Goal: Task Accomplishment & Management: Manage account settings

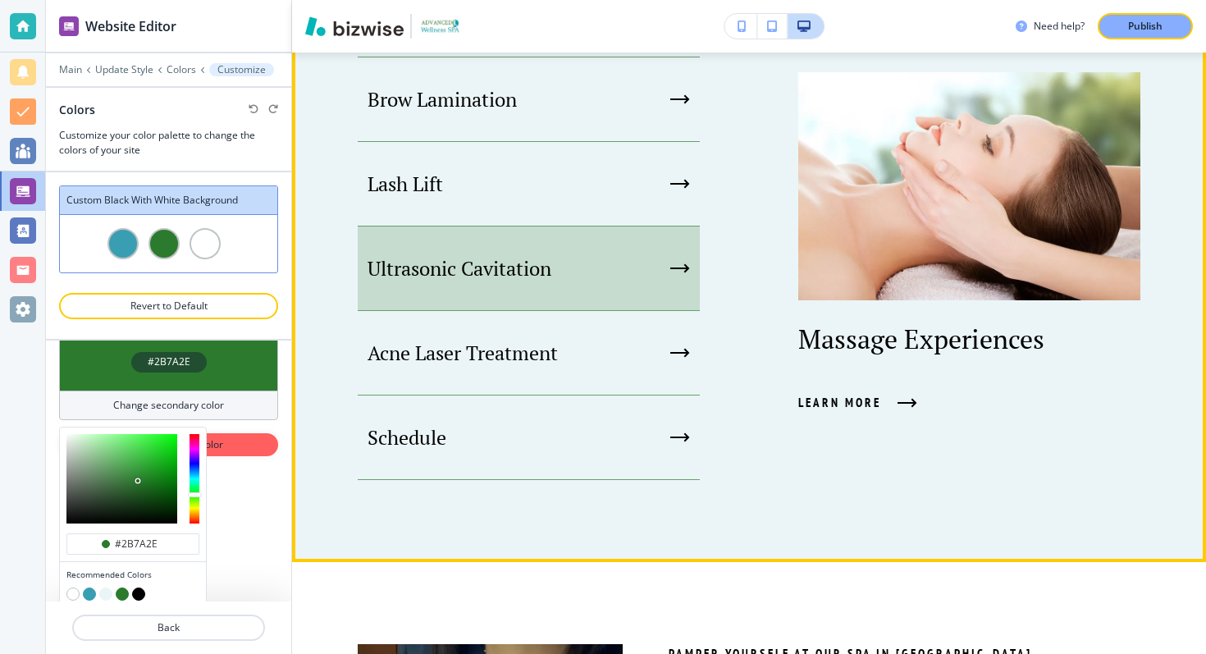
scroll to position [154, 0]
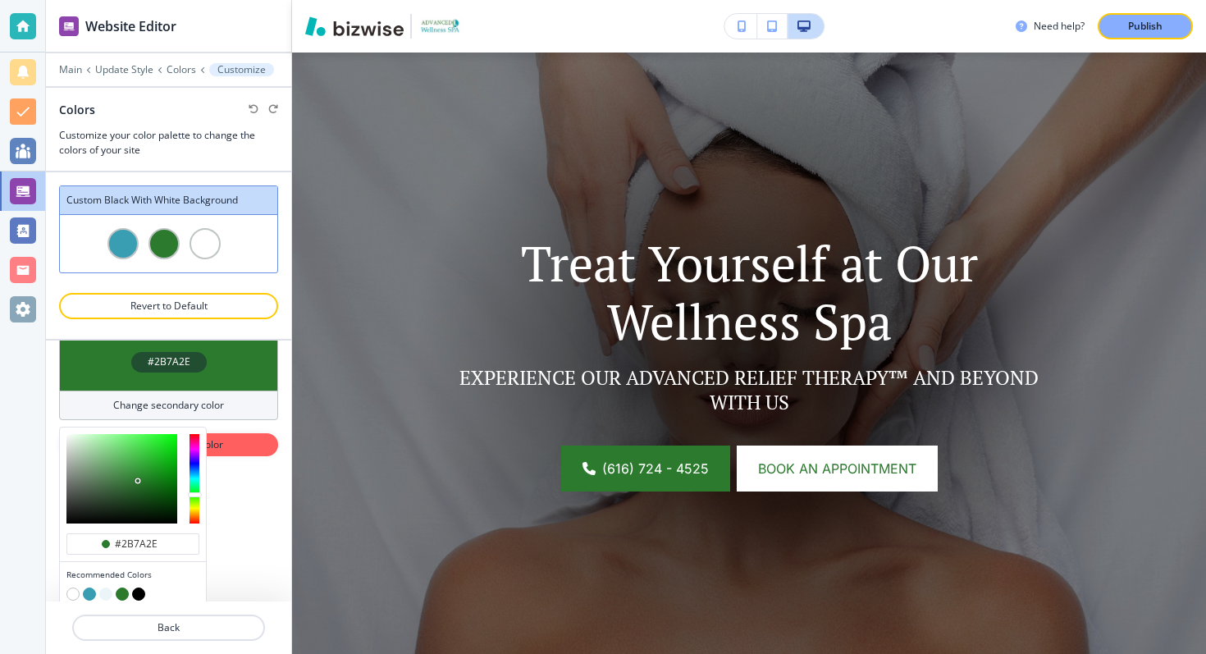
click at [72, 76] on div at bounding box center [168, 81] width 245 height 10
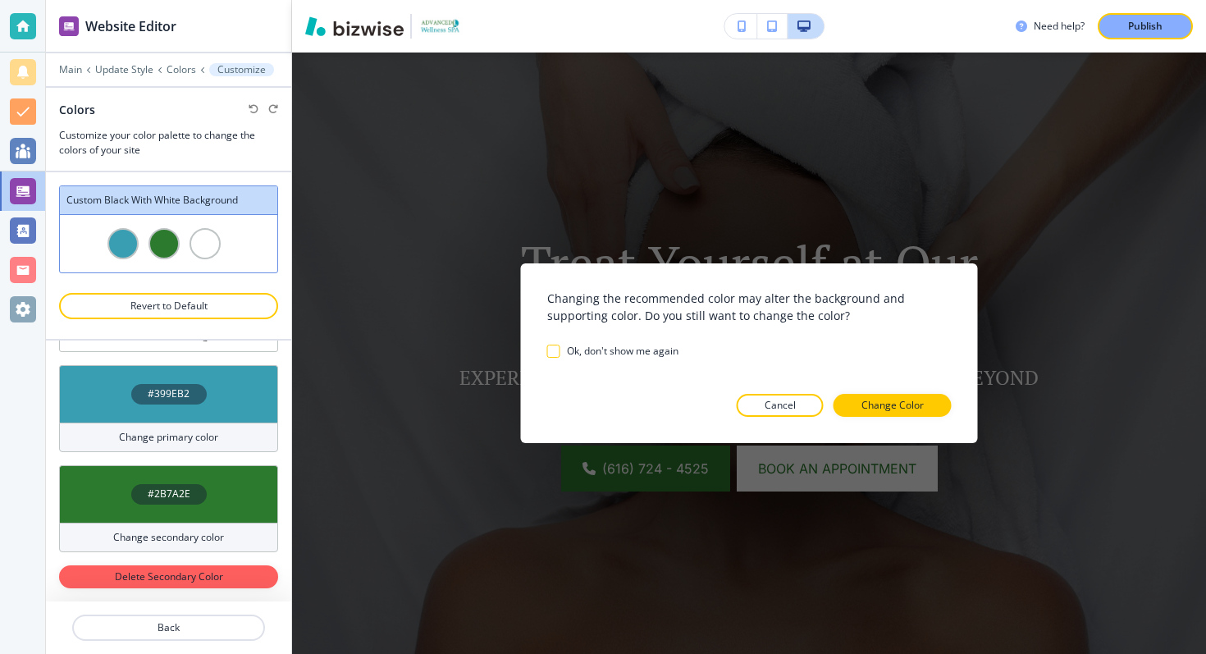
click at [72, 75] on div "Main Update Style Colors Customize" at bounding box center [168, 69] width 219 height 13
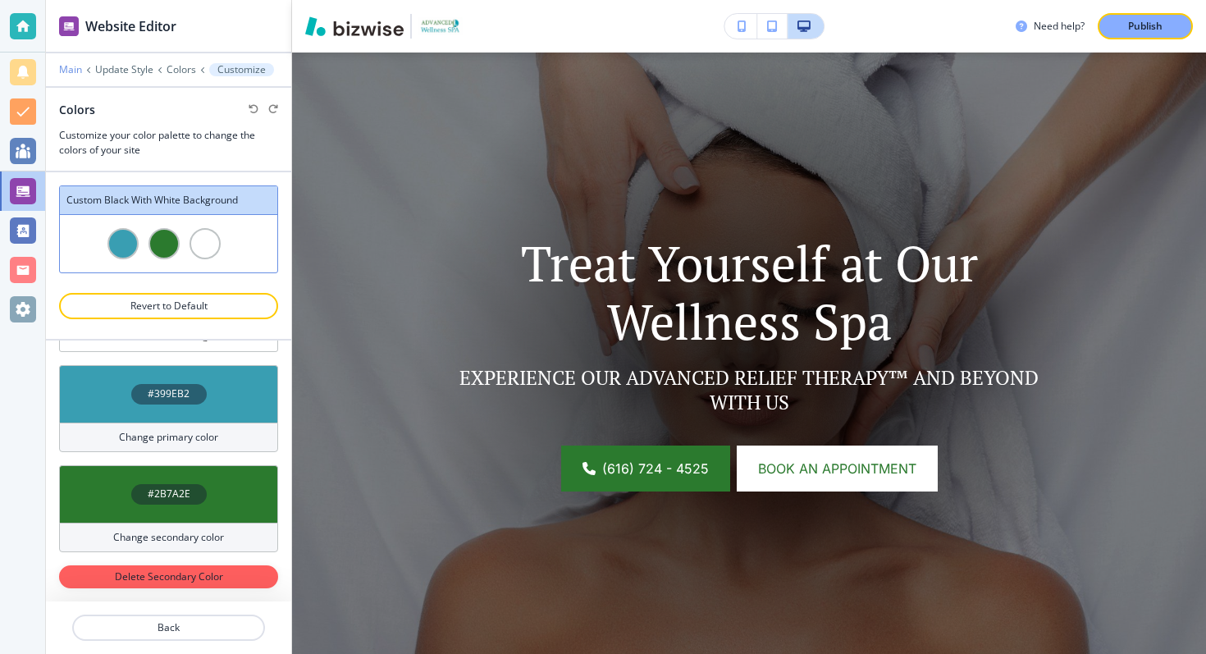
click at [80, 72] on p "Main" at bounding box center [70, 69] width 23 height 11
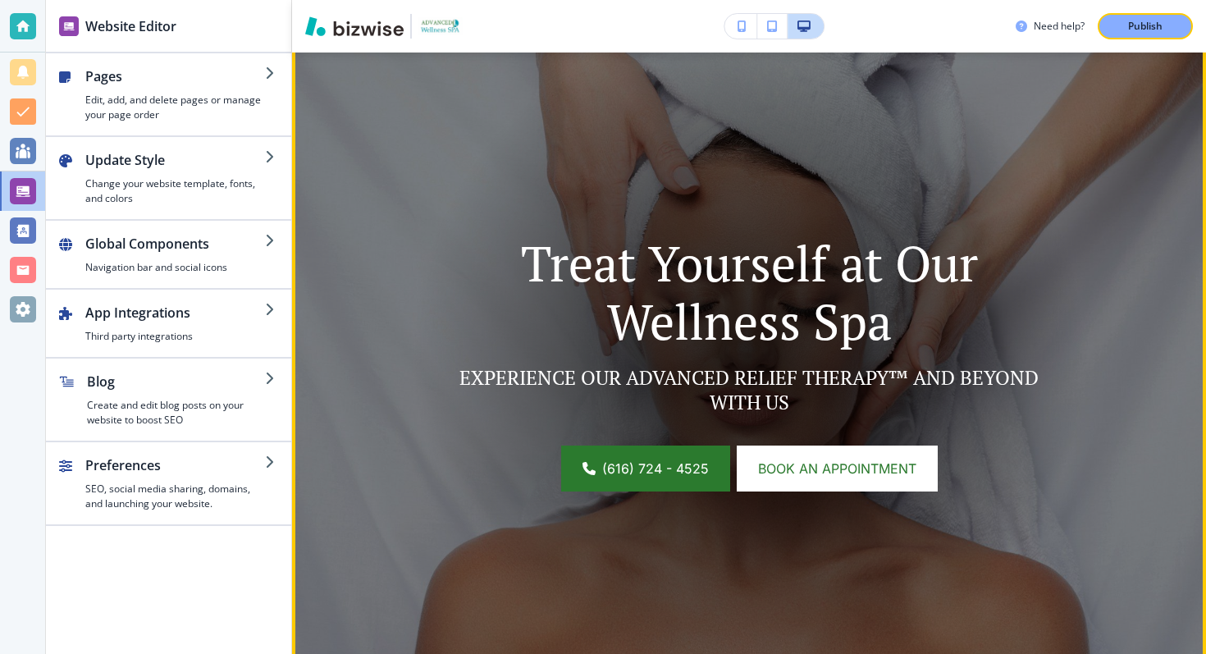
scroll to position [0, 0]
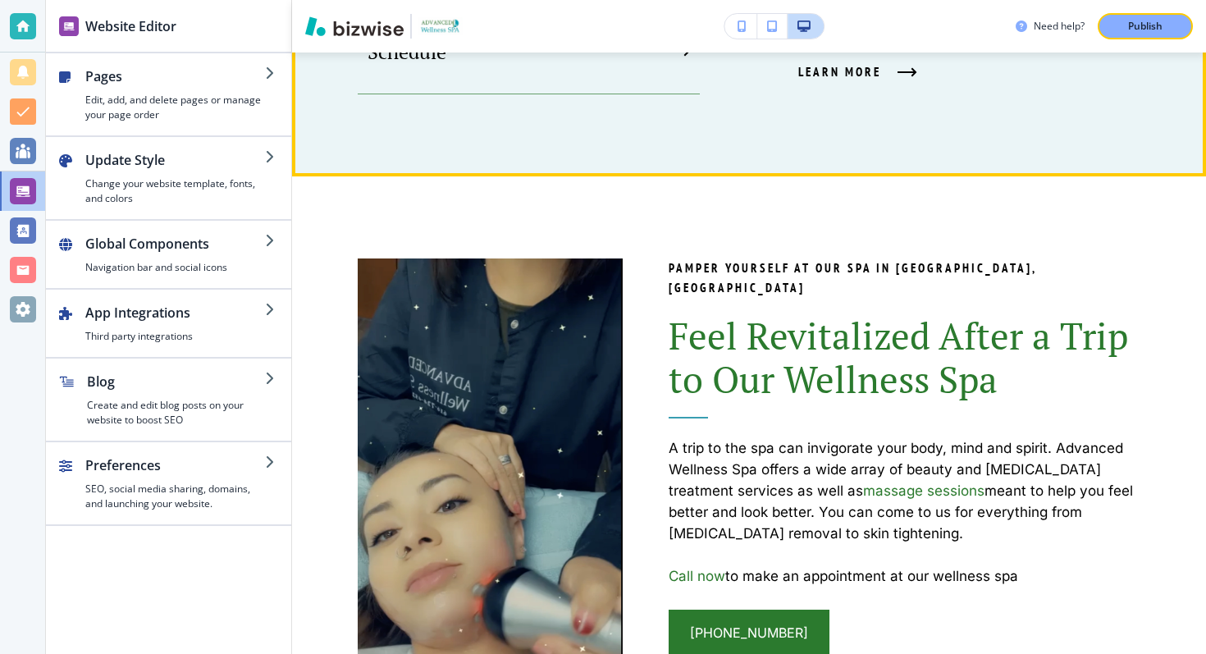
click at [0, 0] on button "Edit" at bounding box center [0, 0] width 0 height 0
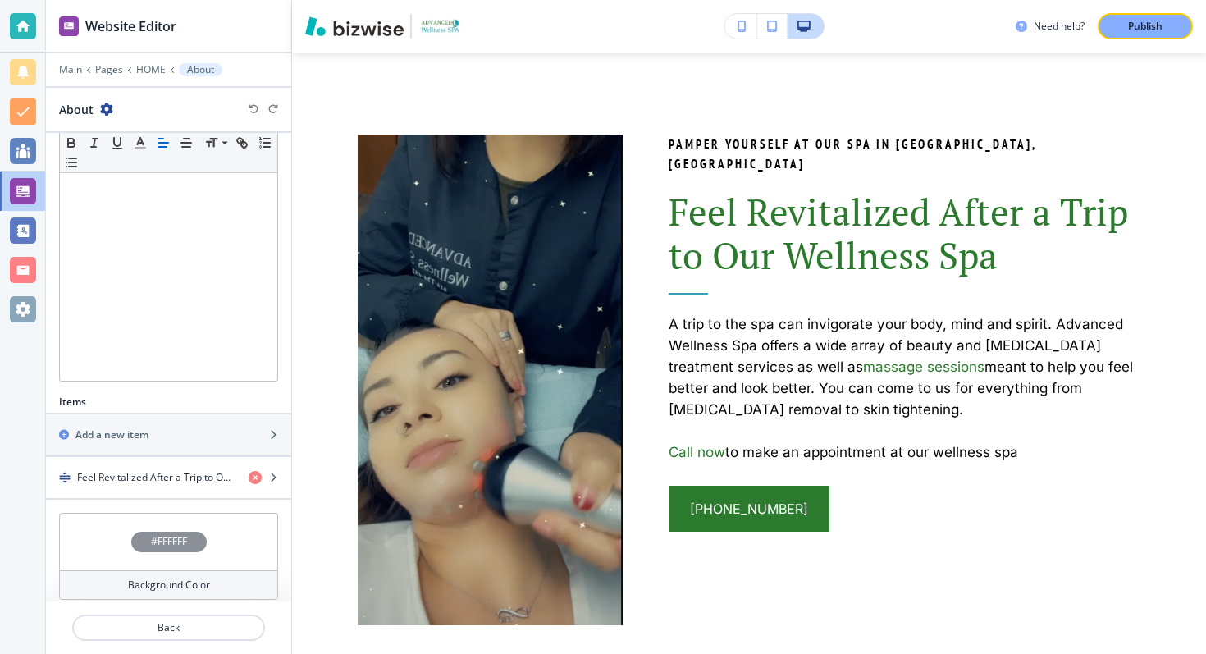
scroll to position [279, 0]
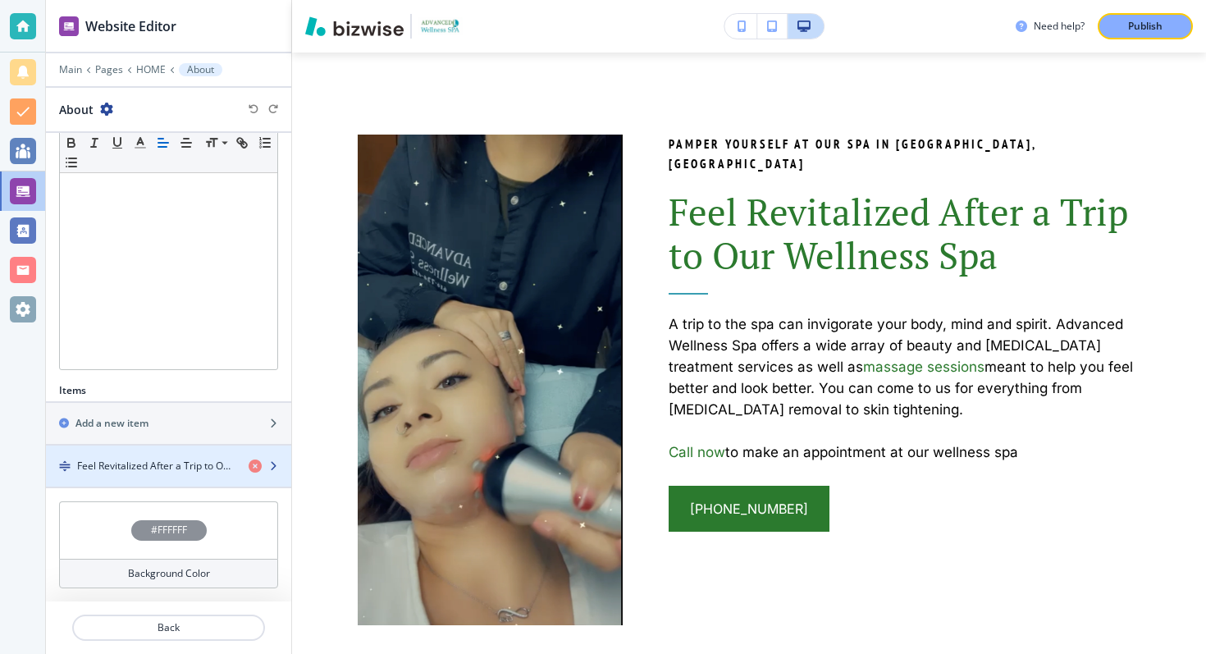
click at [152, 472] on h4 "Feel Revitalized After a Trip to Our Wellness Spa" at bounding box center [156, 465] width 158 height 15
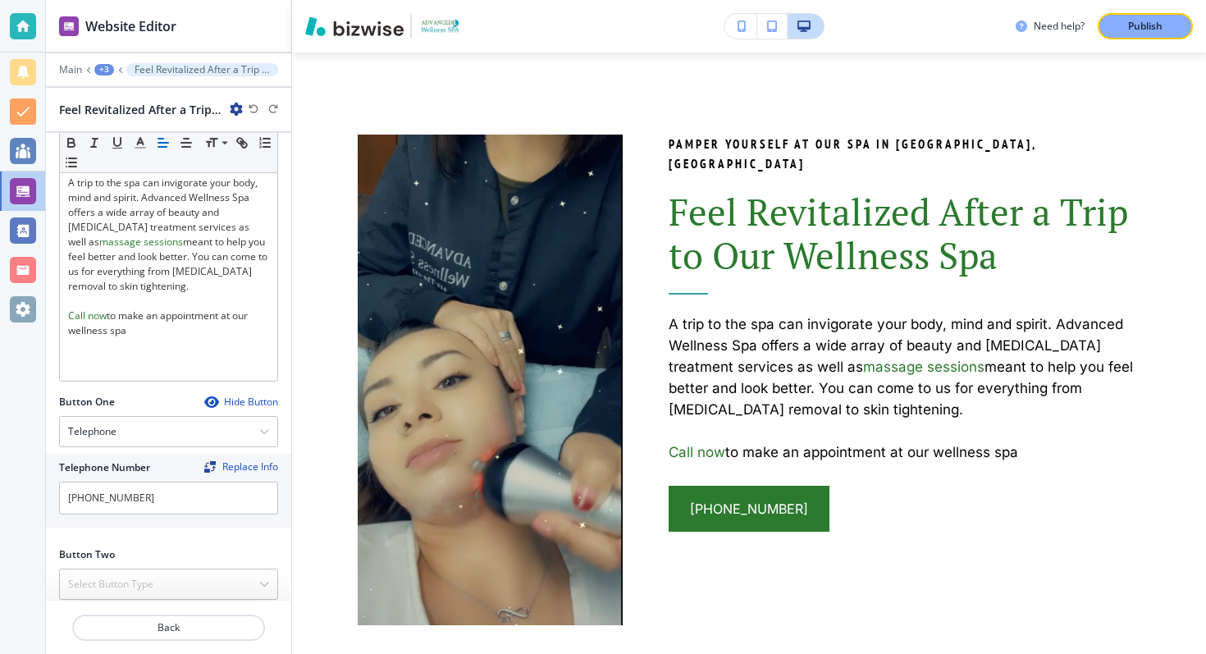
scroll to position [513, 0]
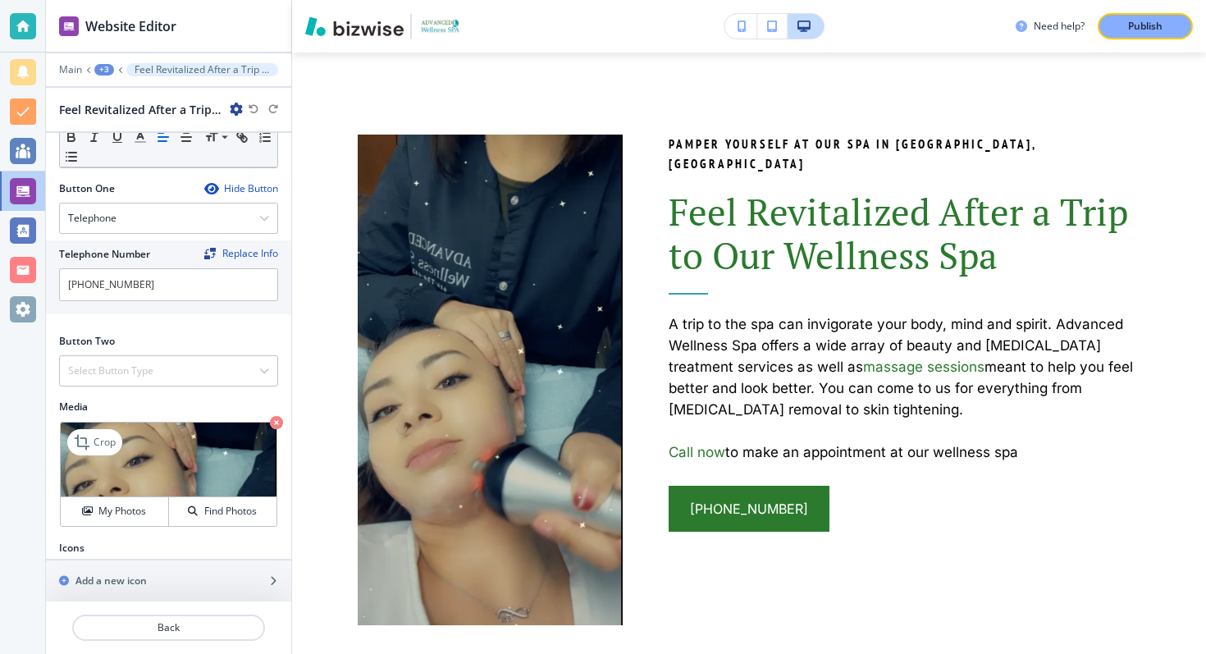
click at [116, 461] on img at bounding box center [169, 459] width 216 height 75
click at [110, 504] on h4 "My Photos" at bounding box center [122, 511] width 48 height 15
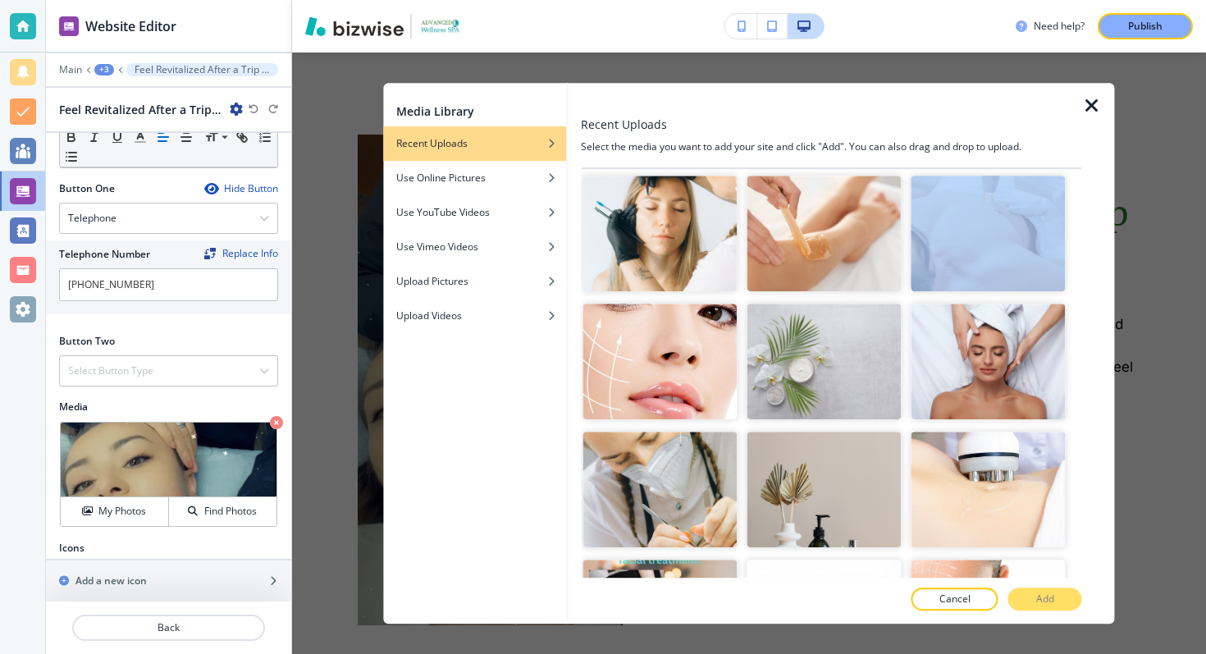
scroll to position [4487, 0]
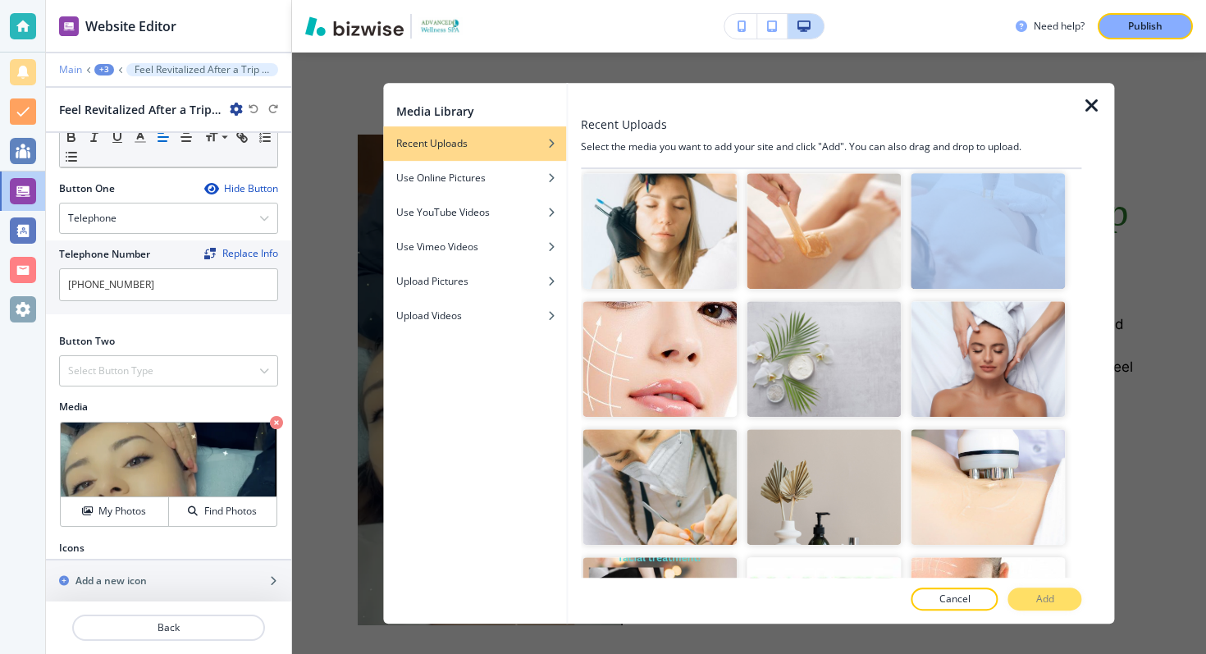
click at [63, 64] on p "Main" at bounding box center [70, 69] width 23 height 11
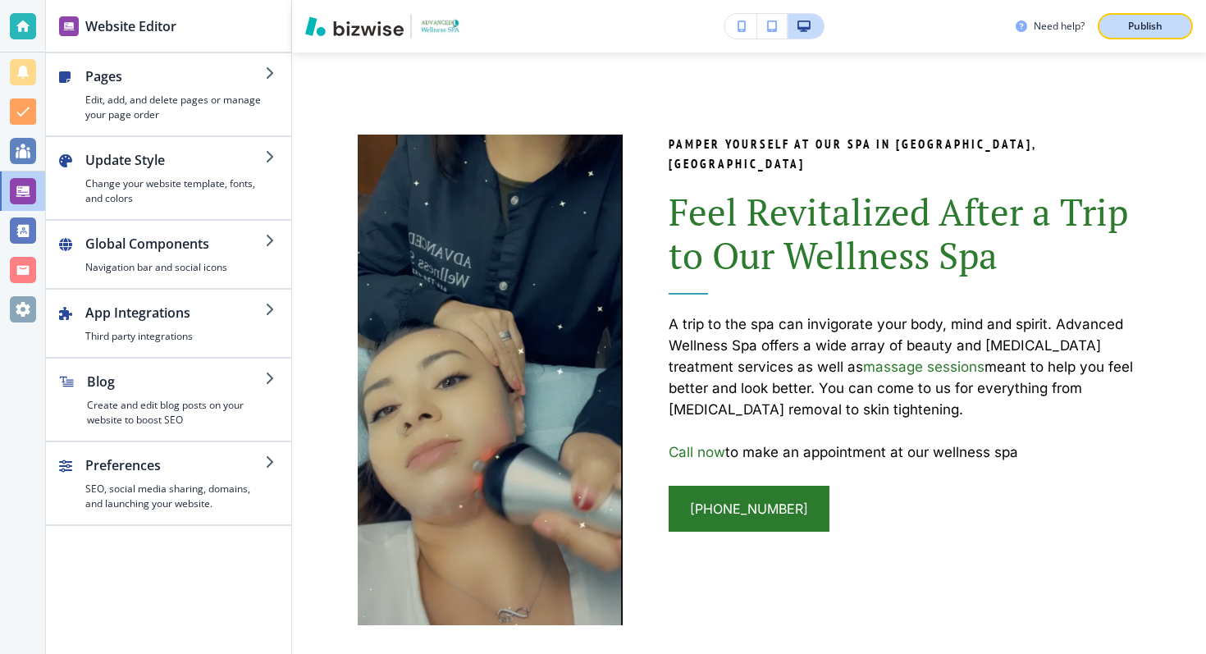
click at [1149, 22] on p "Publish" at bounding box center [1145, 26] width 34 height 15
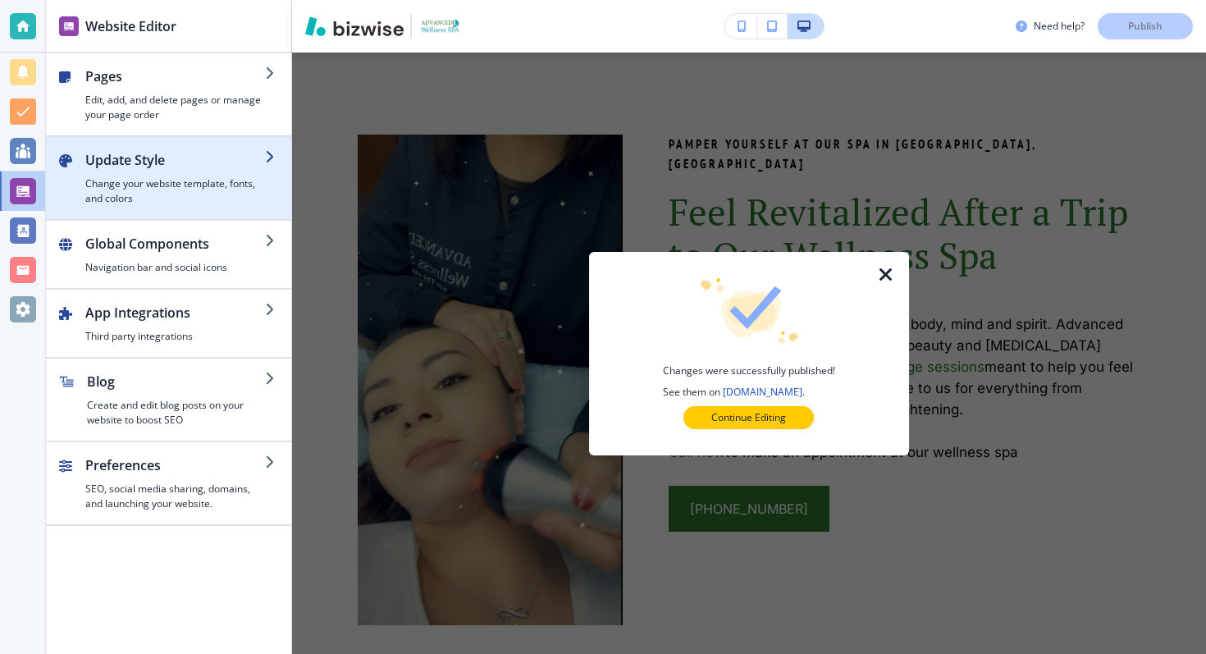
click at [138, 171] on div "button" at bounding box center [175, 173] width 180 height 7
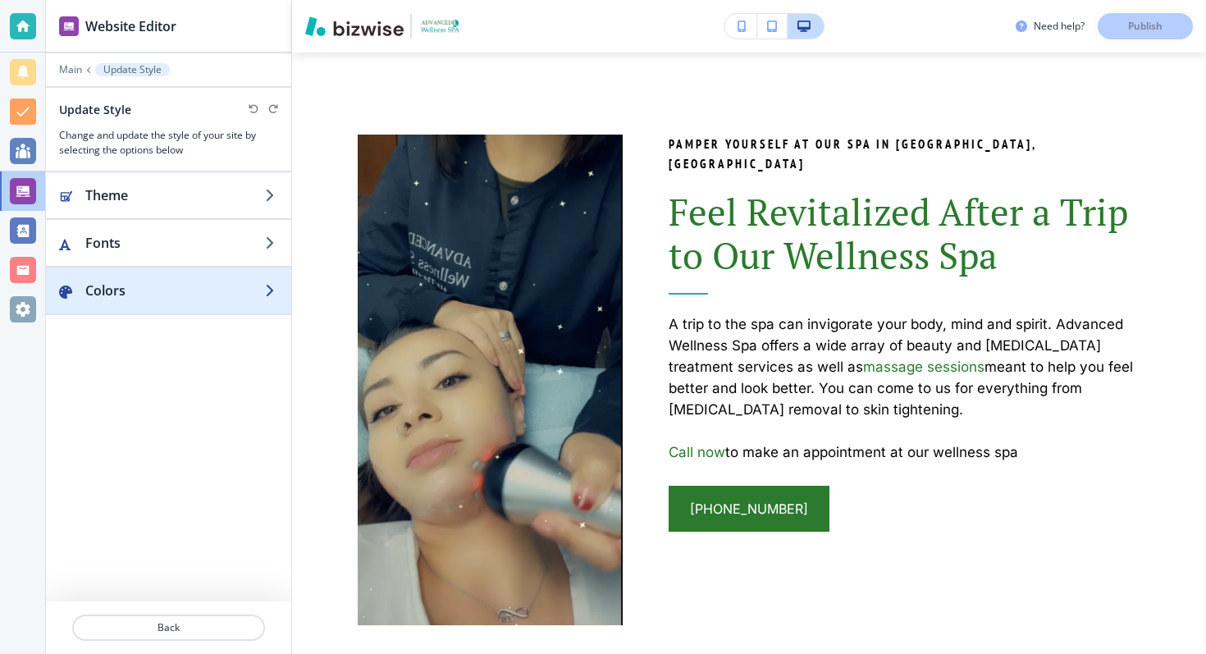
click at [127, 285] on h2 "Colors" at bounding box center [175, 290] width 180 height 20
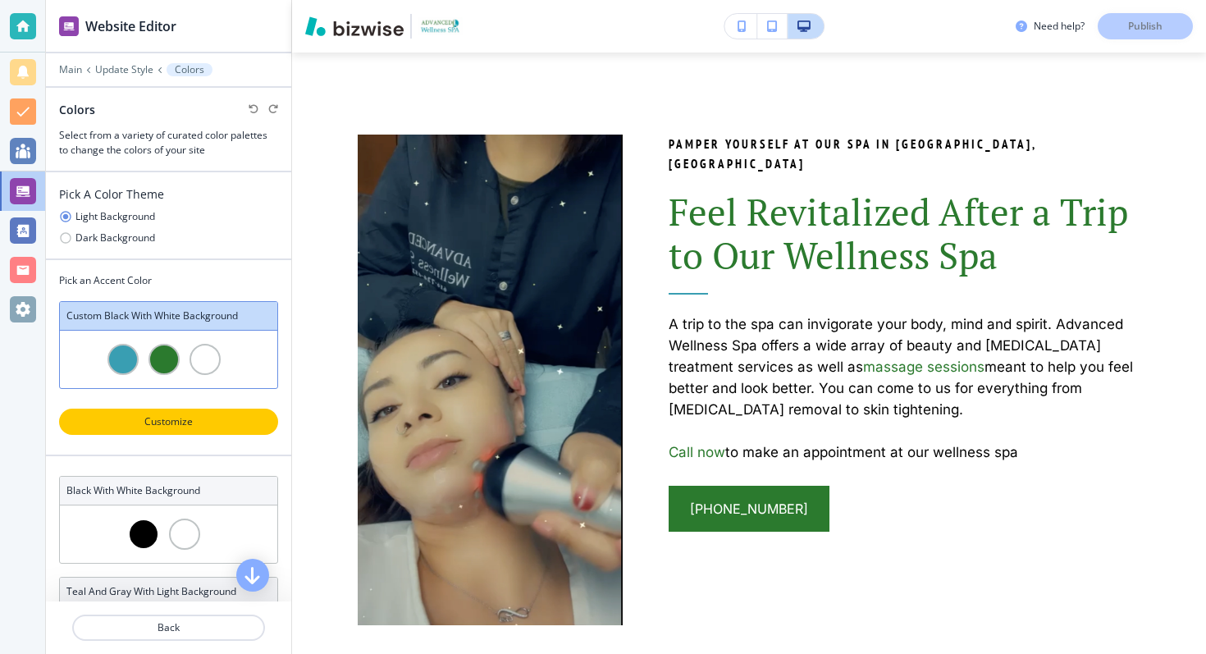
click at [163, 422] on p "Customize" at bounding box center [168, 421] width 176 height 15
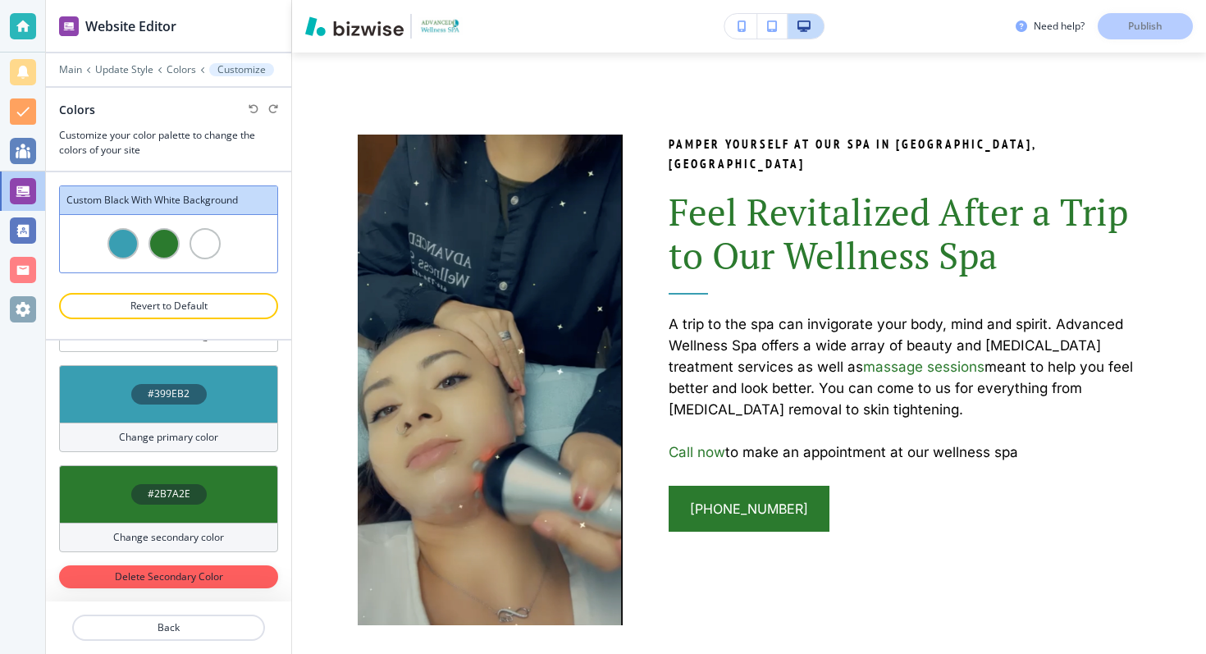
click at [161, 481] on div "#2B7A2E" at bounding box center [168, 493] width 219 height 57
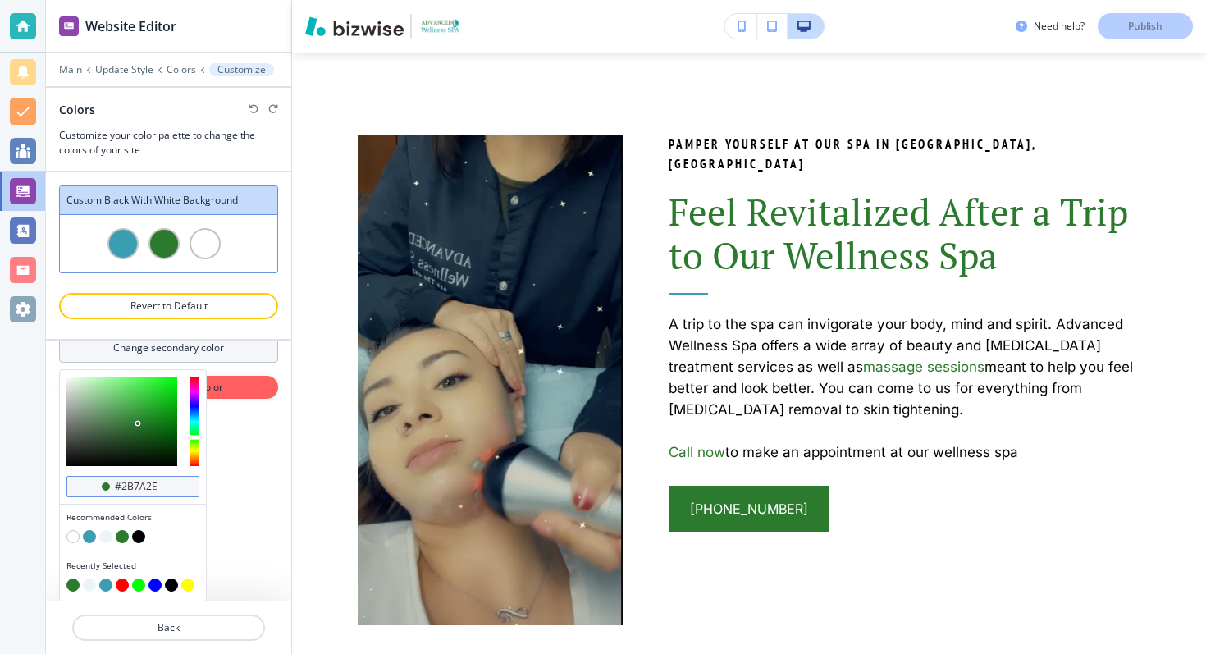
click at [122, 480] on input "#2b7a2e" at bounding box center [141, 486] width 57 height 13
click at [68, 70] on p "Main" at bounding box center [70, 69] width 23 height 11
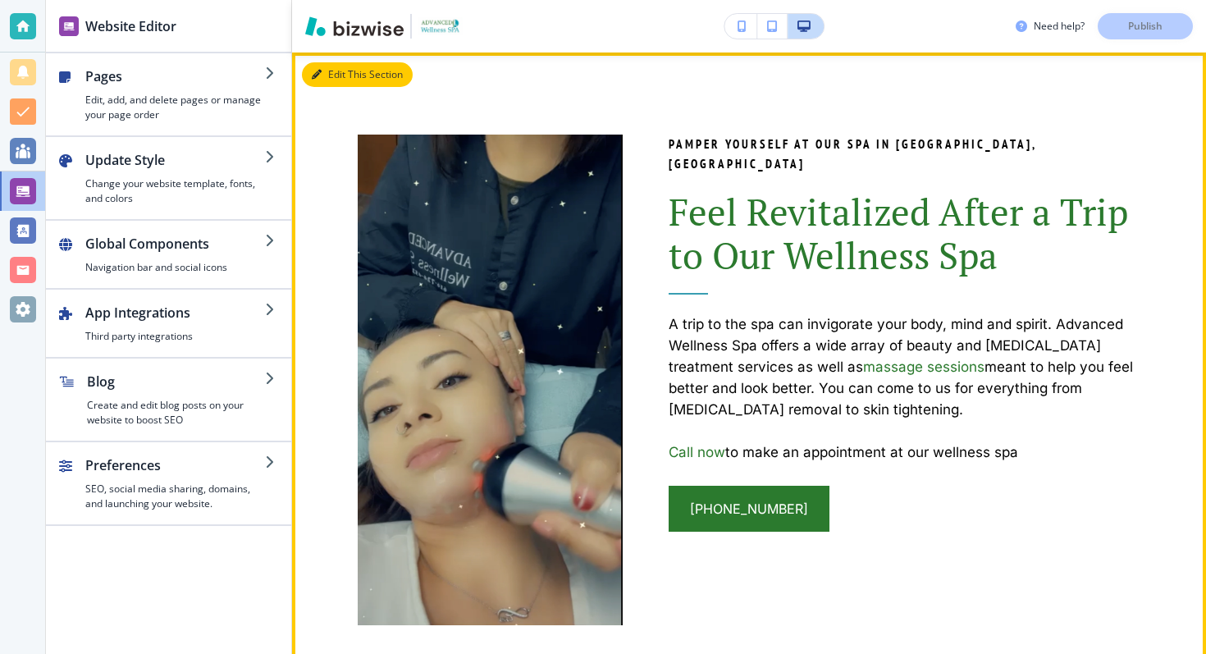
click at [334, 63] on button "Edit This Section" at bounding box center [357, 74] width 111 height 25
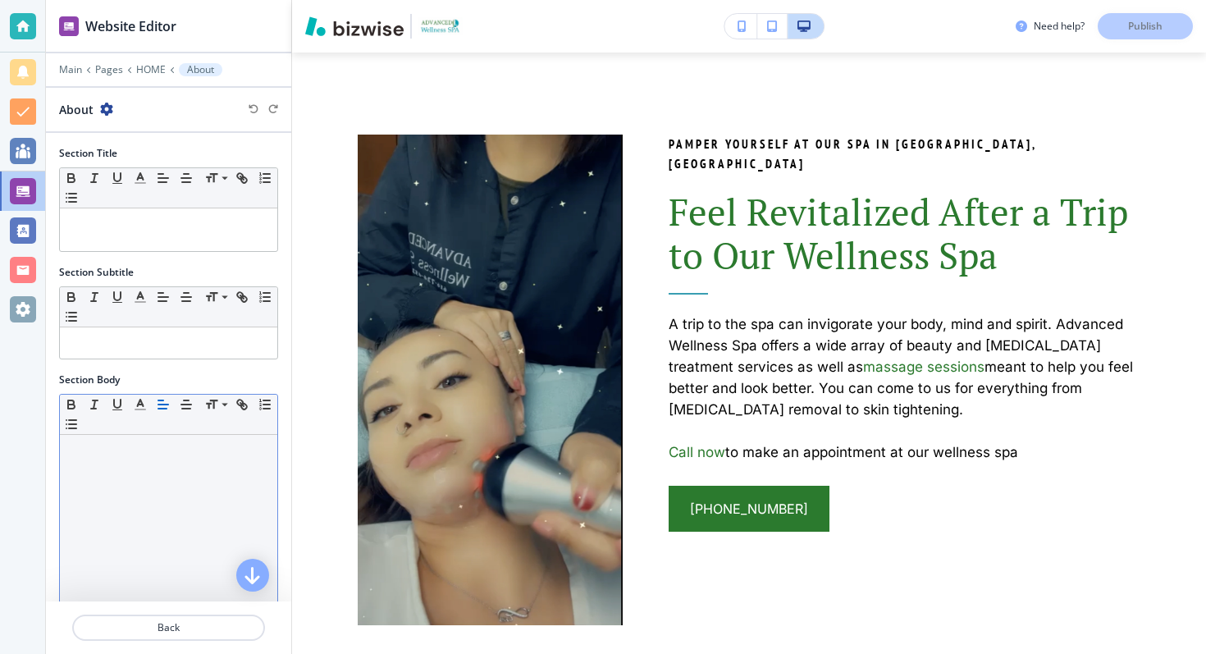
scroll to position [279, 0]
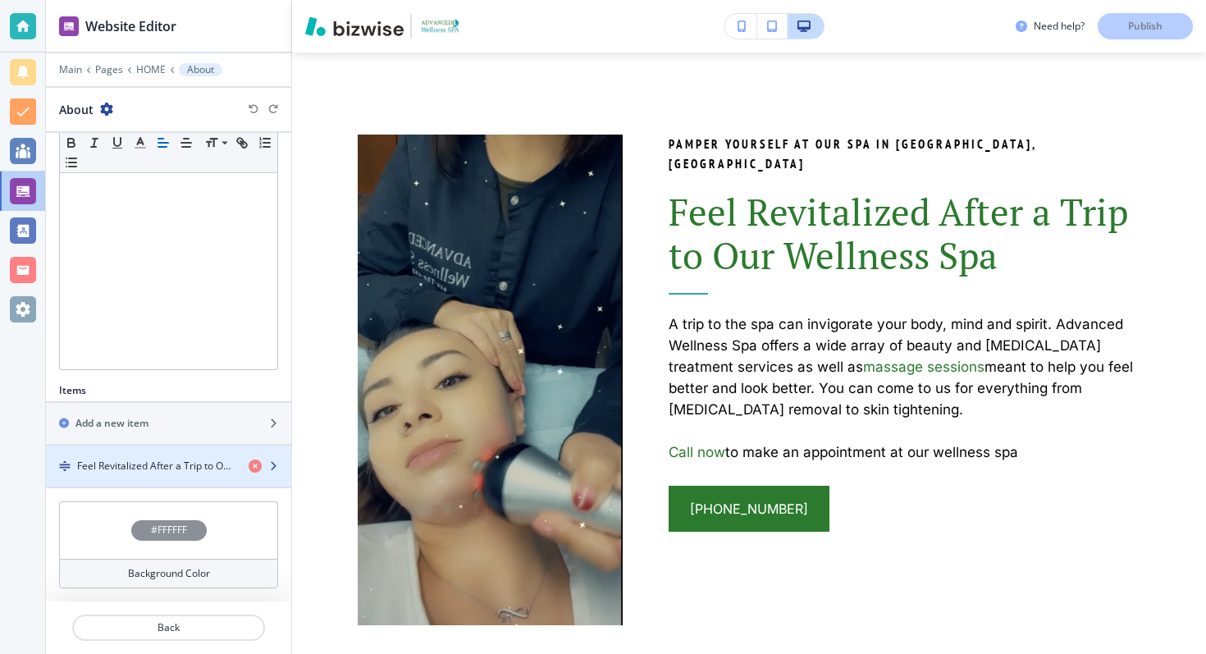
click at [153, 477] on div "button" at bounding box center [168, 479] width 245 height 13
click at [152, 465] on h4 "Feel Revitalized After a Trip to Our Wellness Spa" at bounding box center [156, 465] width 158 height 15
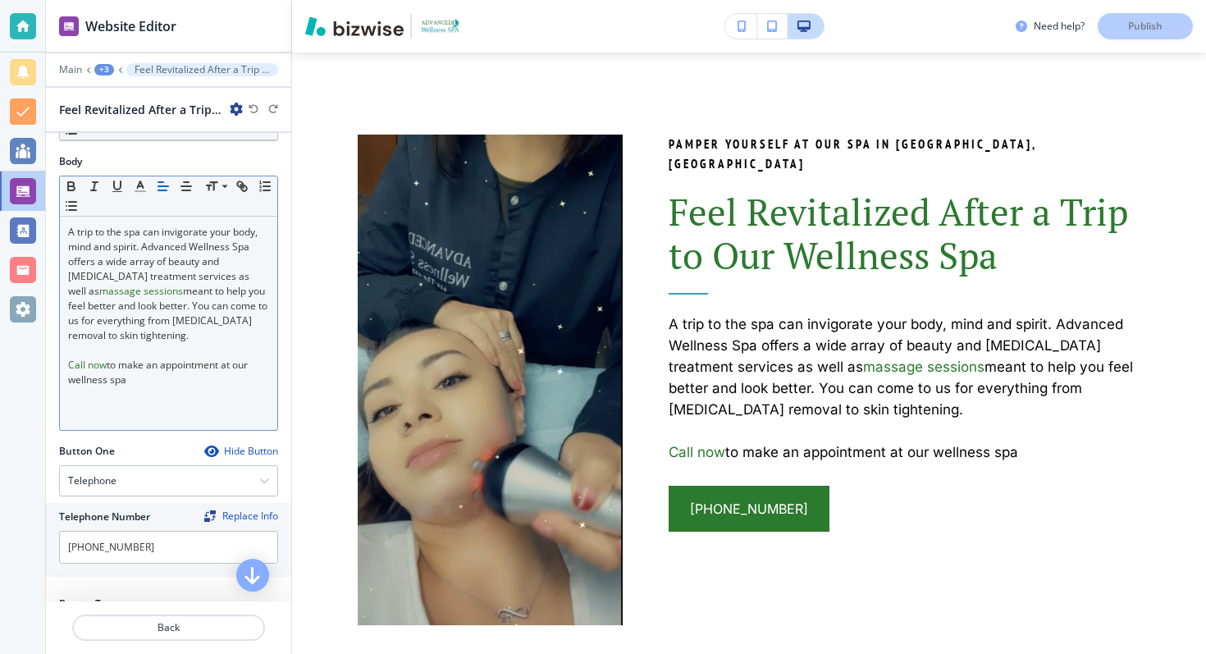
scroll to position [513, 0]
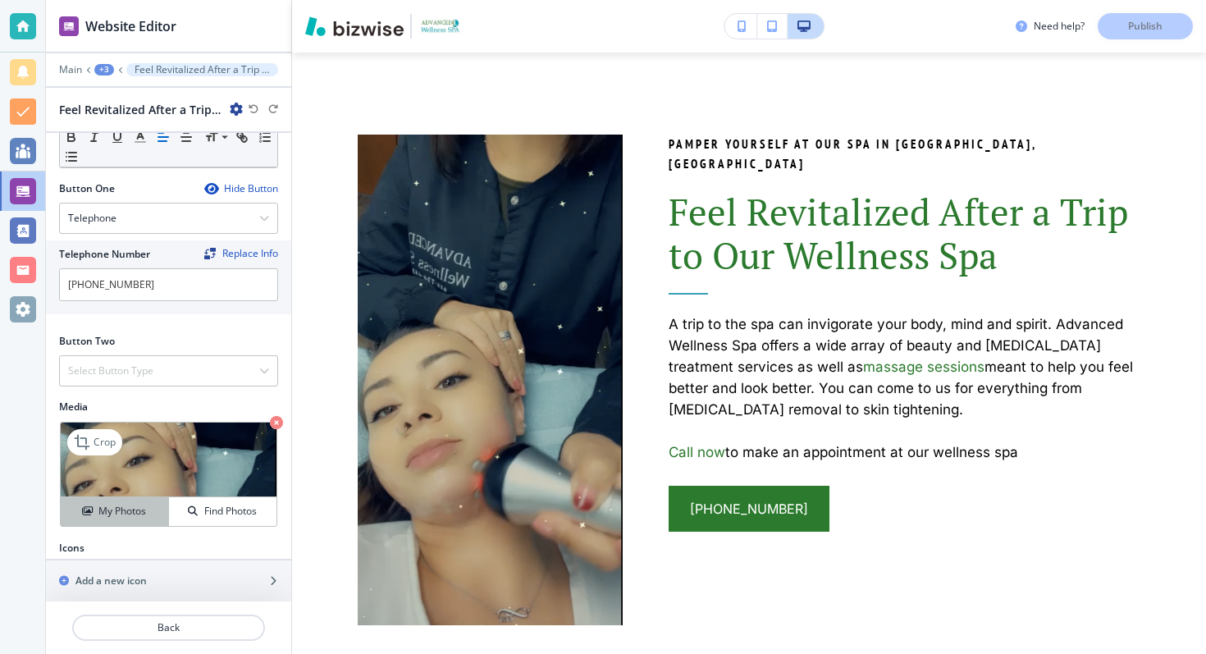
click at [112, 504] on h4 "My Photos" at bounding box center [122, 511] width 48 height 15
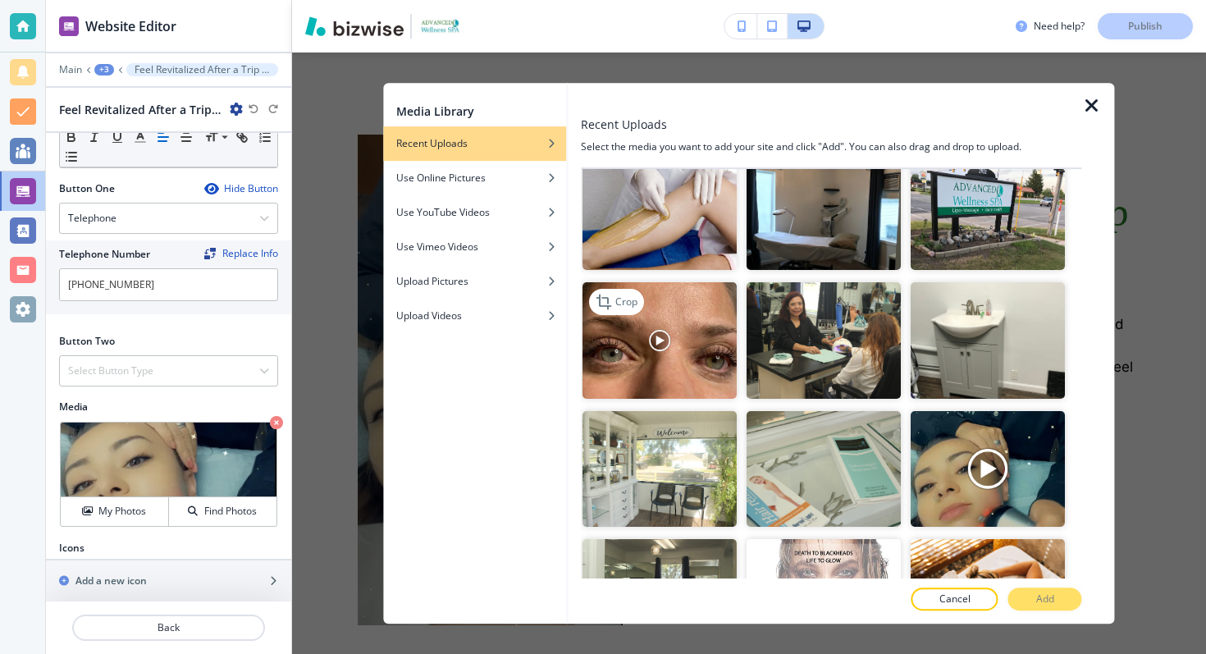
scroll to position [1836, 0]
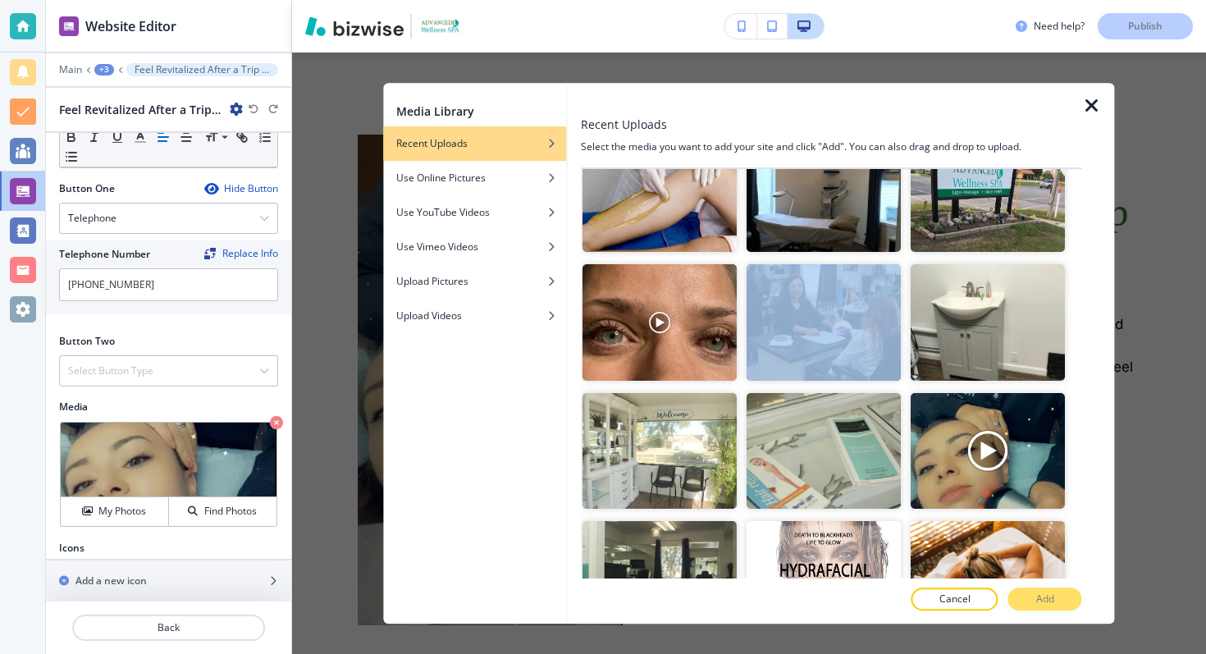
click at [1096, 108] on icon "button" at bounding box center [1092, 106] width 20 height 20
